Goal: Find specific page/section: Find specific page/section

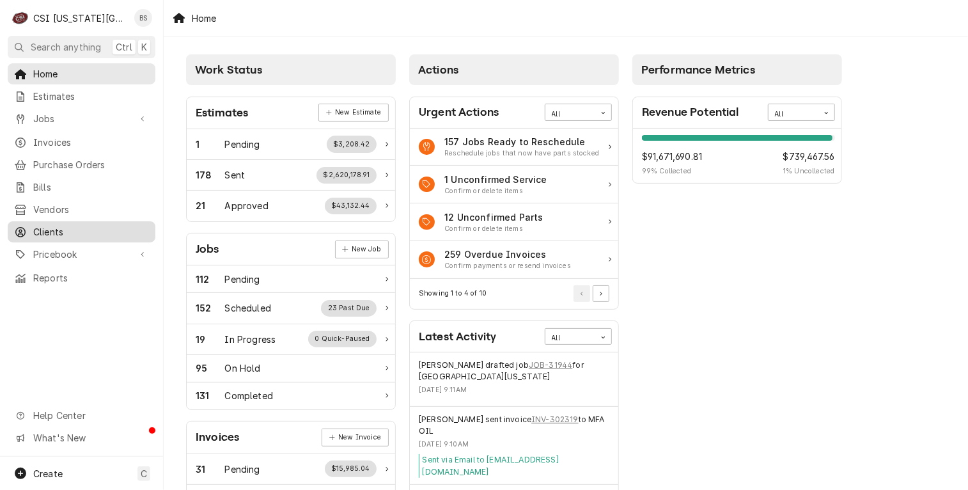
click at [49, 227] on span "Clients" at bounding box center [91, 231] width 116 height 13
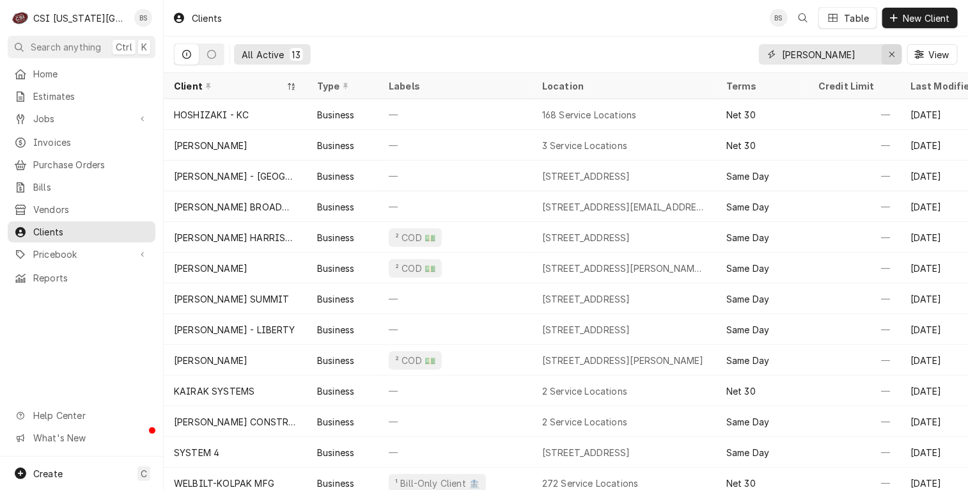
click at [899, 54] on button "Erase input" at bounding box center [892, 54] width 20 height 20
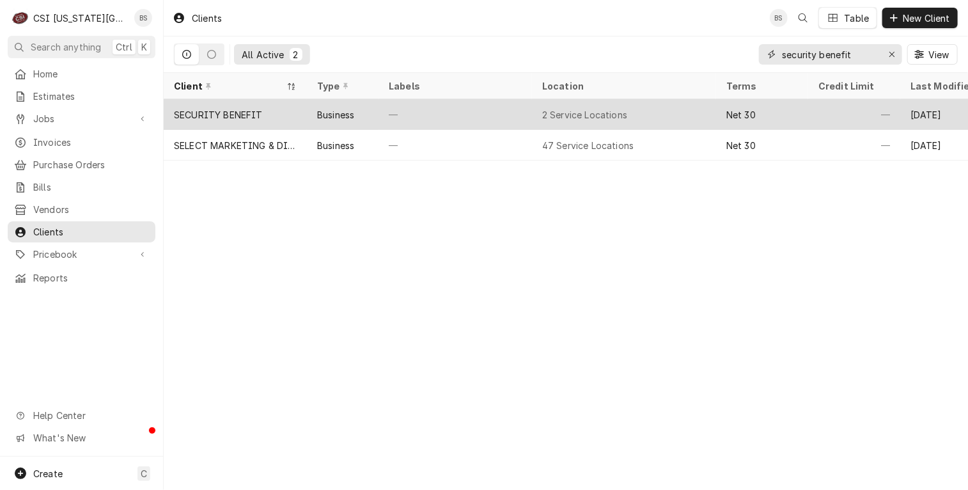
type input "security benefit"
click at [220, 110] on div "SECURITY BENEFIT" at bounding box center [218, 114] width 89 height 13
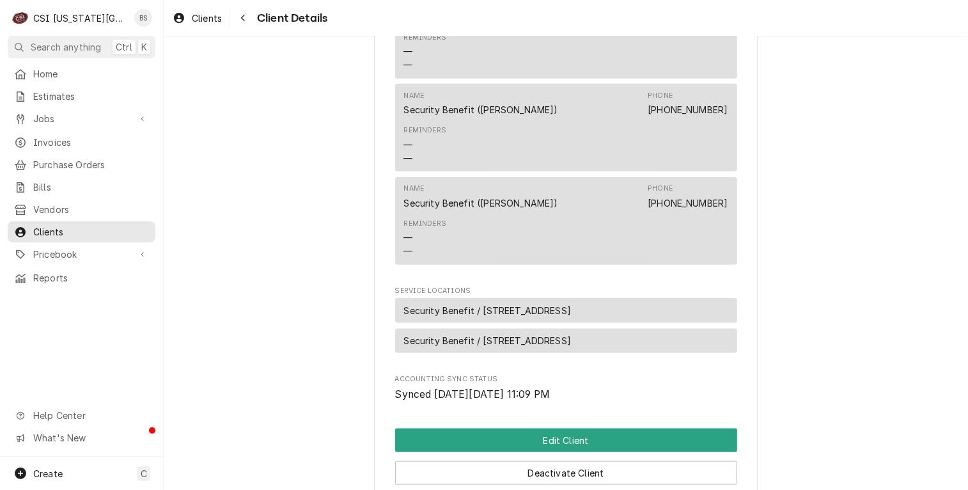
scroll to position [640, 0]
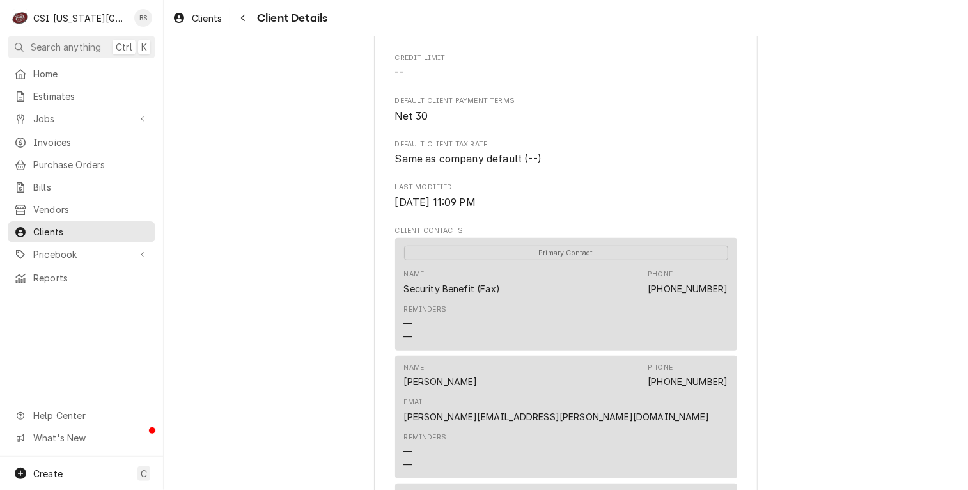
scroll to position [0, 0]
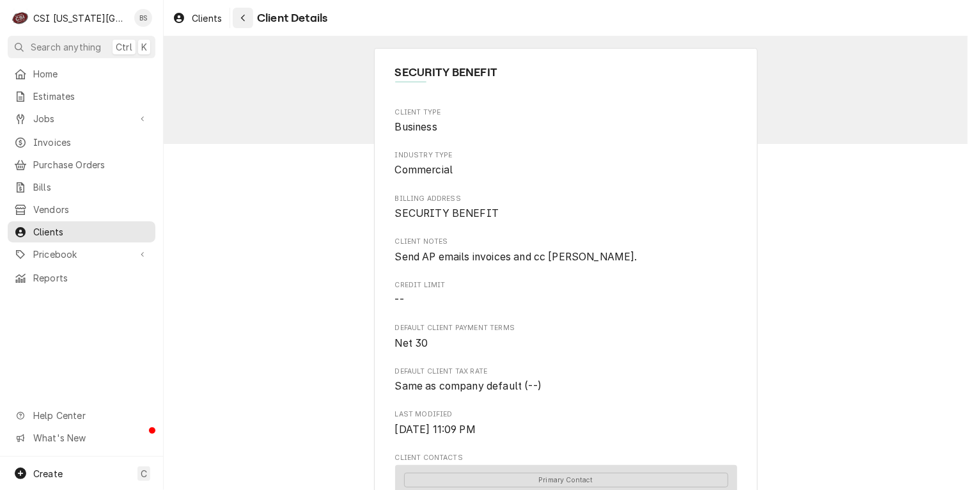
click at [244, 17] on icon "Navigate back" at bounding box center [243, 17] width 6 height 9
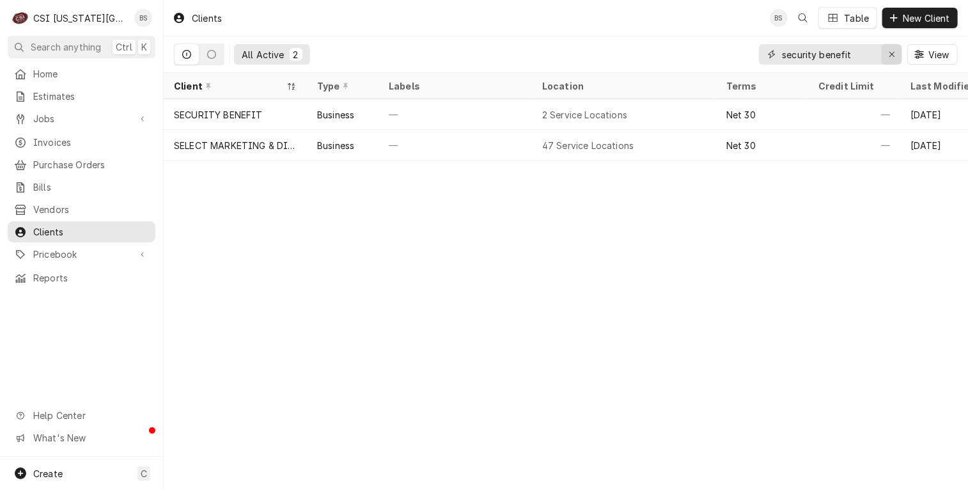
click at [893, 51] on icon "Erase input" at bounding box center [892, 54] width 7 height 9
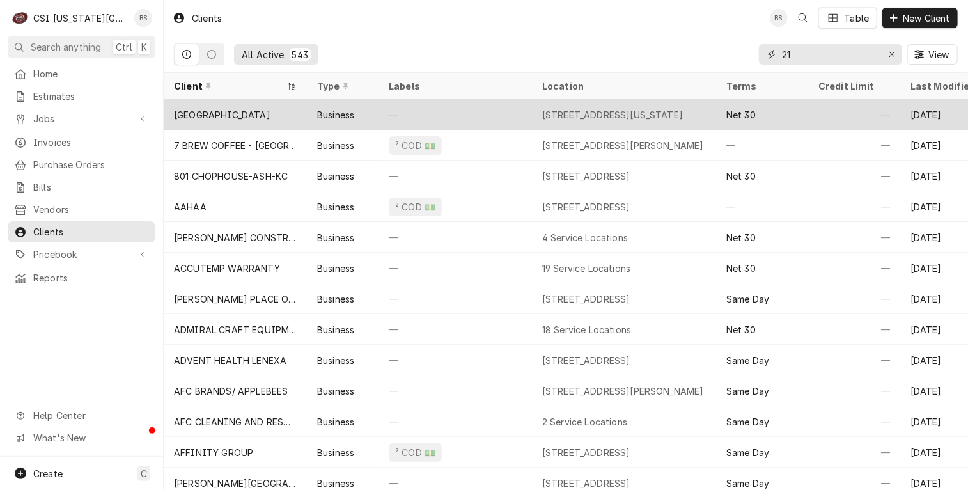
type input "21"
click at [227, 109] on div "21C MUSEUM HOTEL" at bounding box center [222, 114] width 97 height 13
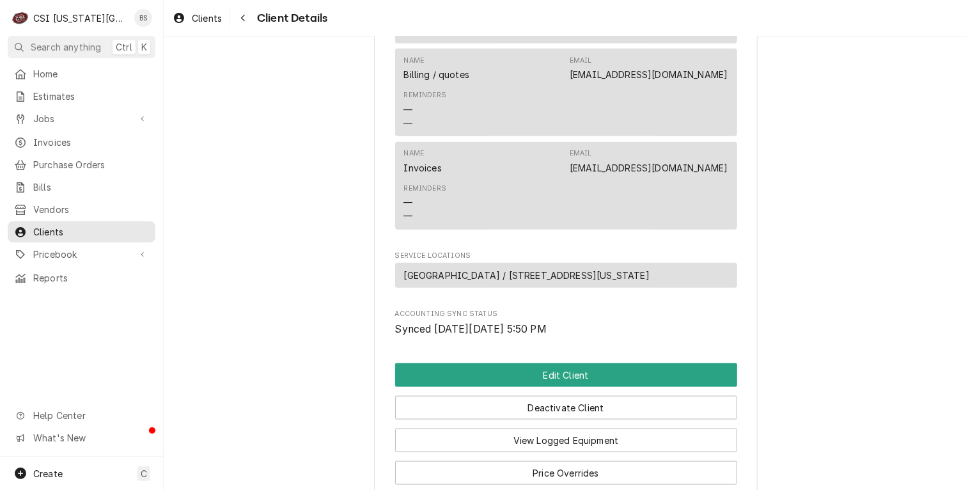
scroll to position [656, 0]
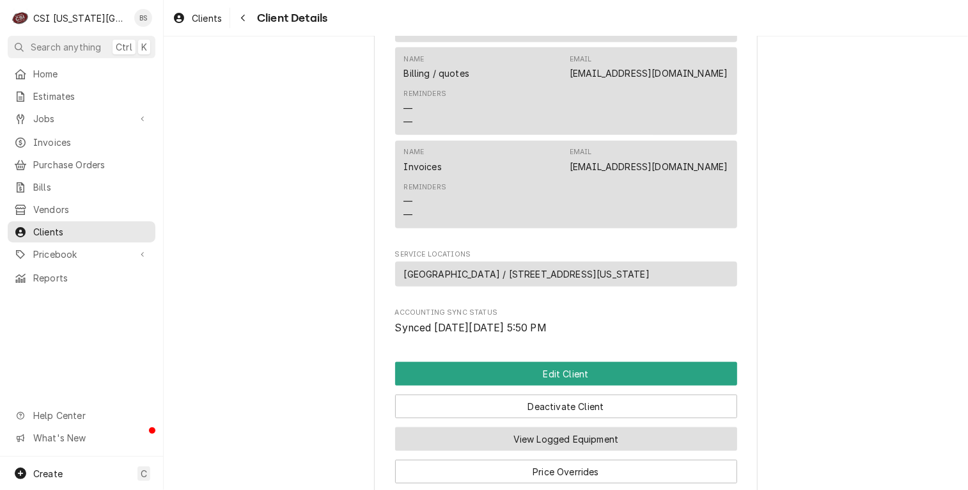
click at [563, 427] on button "View Logged Equipment" at bounding box center [566, 439] width 342 height 24
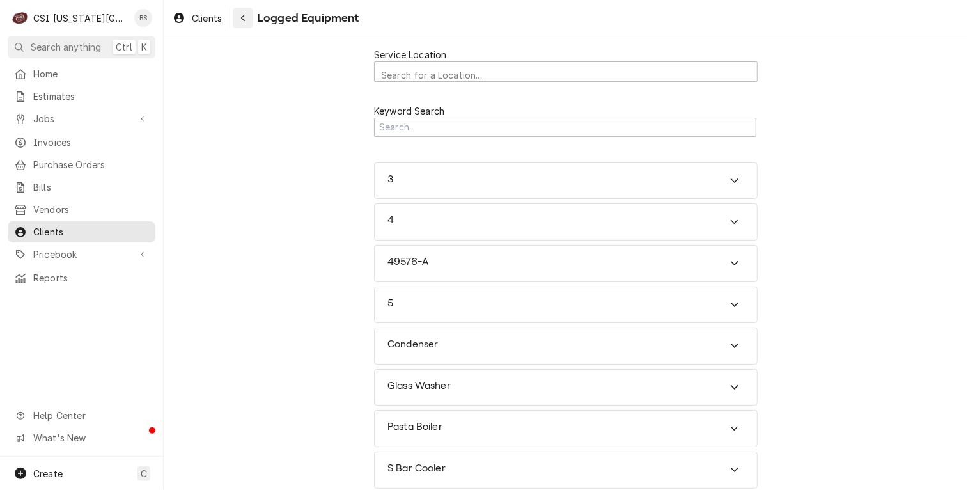
click at [243, 19] on icon "Navigate back" at bounding box center [243, 18] width 4 height 7
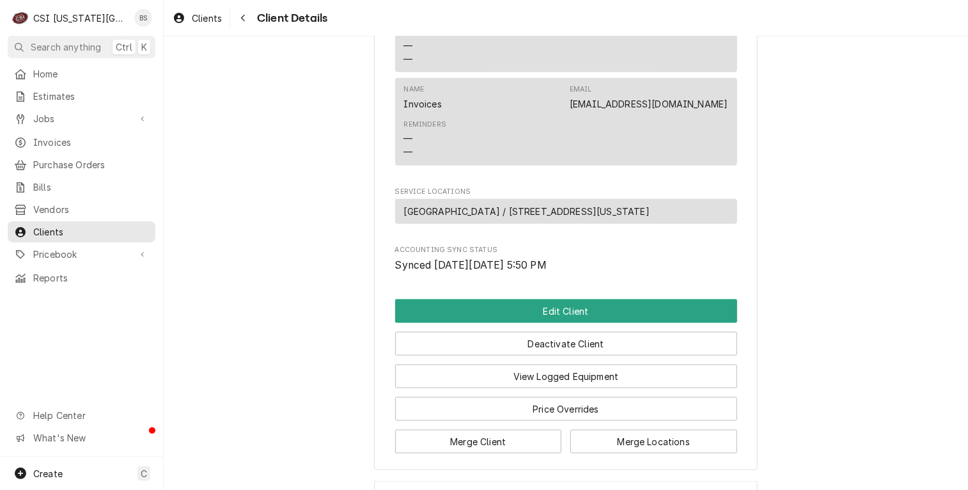
scroll to position [737, 0]
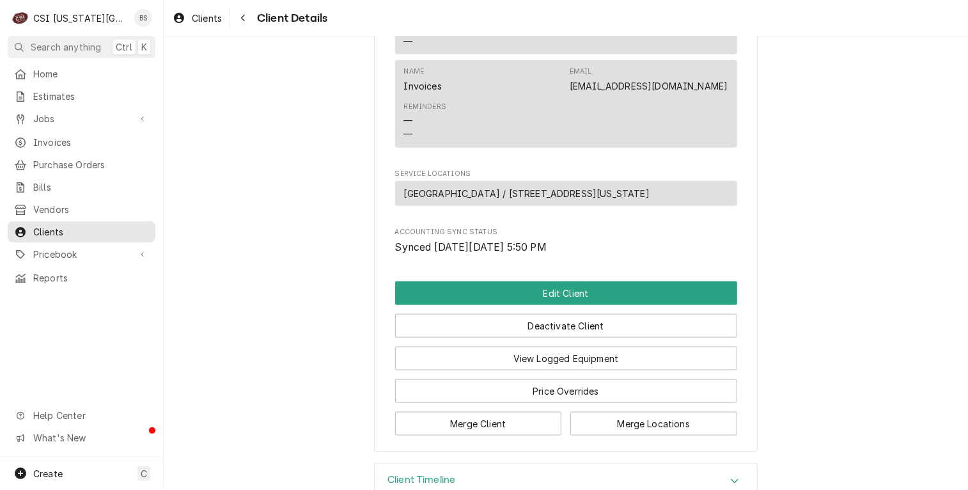
click at [731, 479] on icon "Accordion Header" at bounding box center [735, 481] width 8 height 4
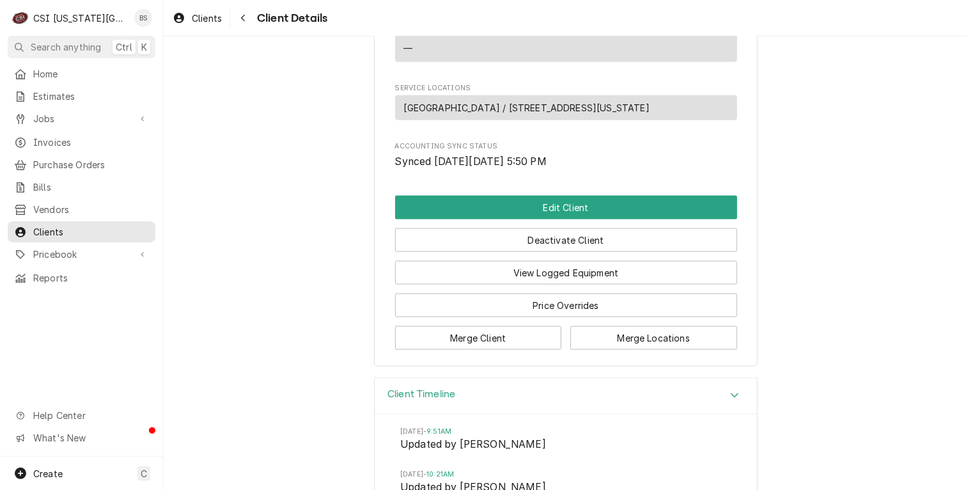
scroll to position [855, 0]
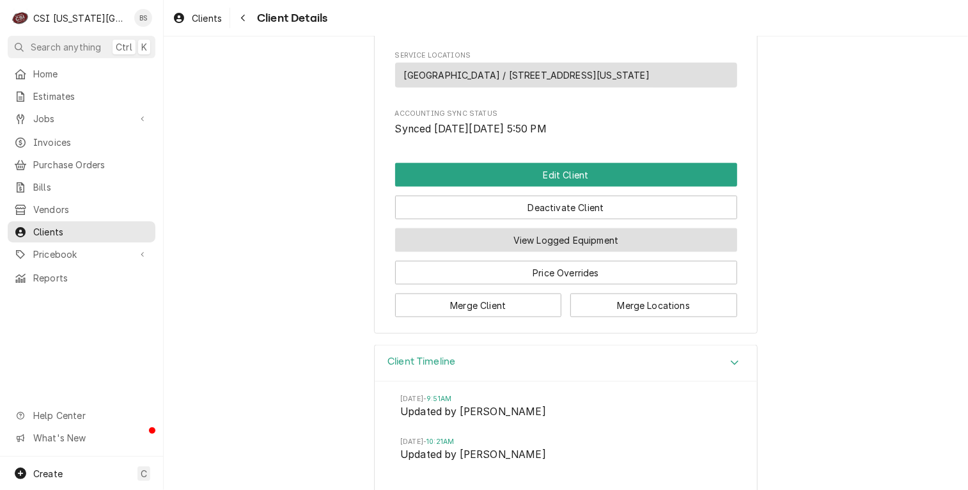
click at [575, 228] on button "View Logged Equipment" at bounding box center [566, 240] width 342 height 24
